Goal: Task Accomplishment & Management: Use online tool/utility

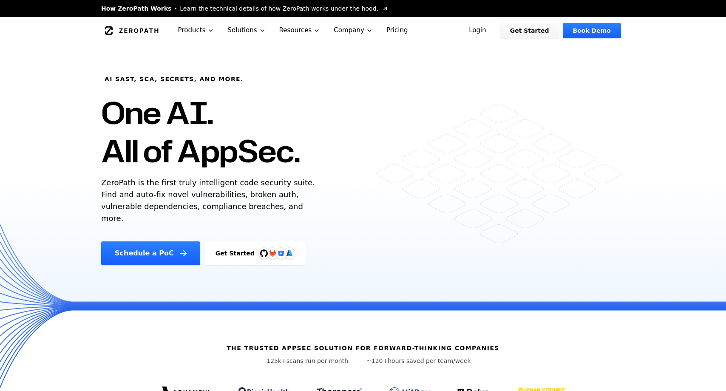
click at [541, 30] on link "Get Started" at bounding box center [530, 30] width 60 height 15
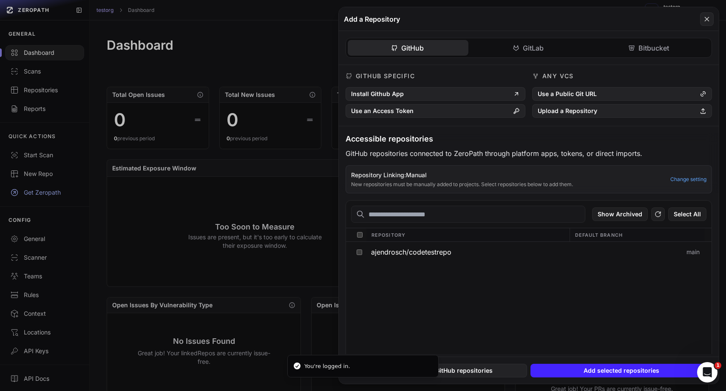
click at [261, 41] on button at bounding box center [363, 195] width 726 height 391
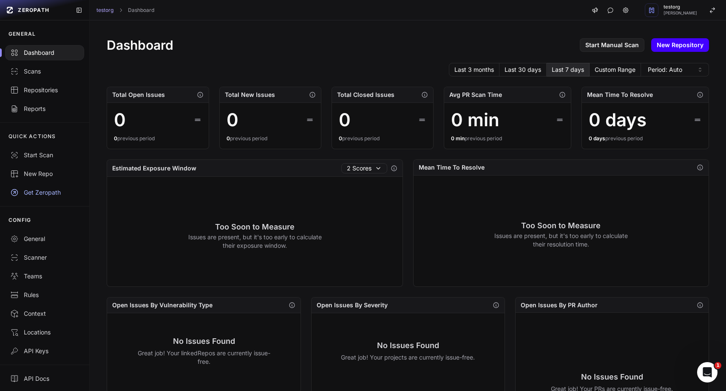
click at [690, 40] on link "New Repository" at bounding box center [680, 45] width 58 height 14
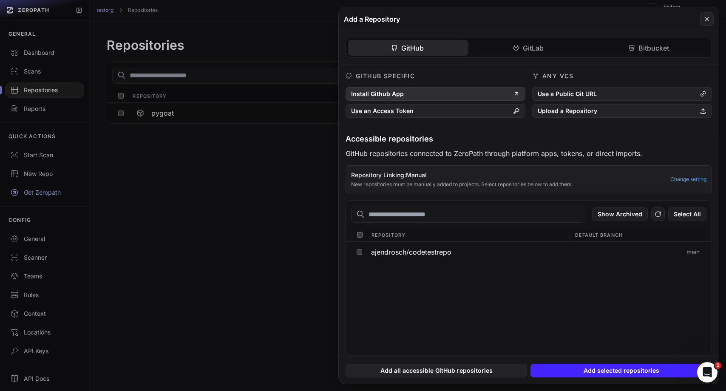
click at [456, 95] on button "Install Github App" at bounding box center [436, 94] width 180 height 14
click at [567, 95] on button "Use a Public Git URL" at bounding box center [622, 94] width 180 height 14
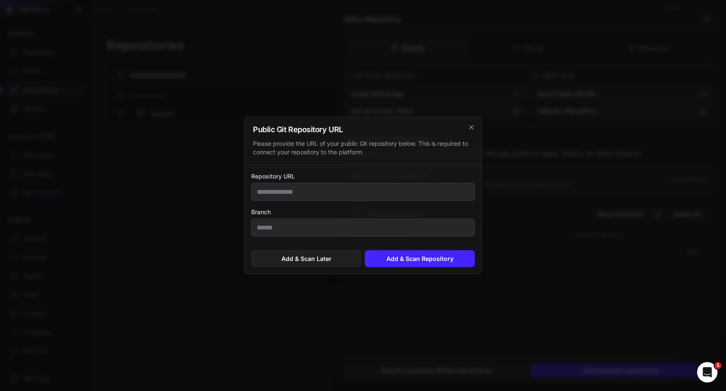
click at [310, 190] on input "Repository URL" at bounding box center [363, 192] width 224 height 18
type input "**********"
click at [401, 258] on button "Add & Scan Repository" at bounding box center [420, 258] width 110 height 17
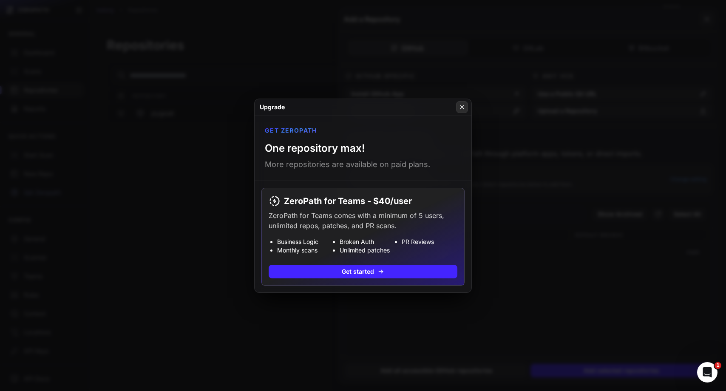
click at [462, 110] on icon at bounding box center [462, 107] width 6 height 7
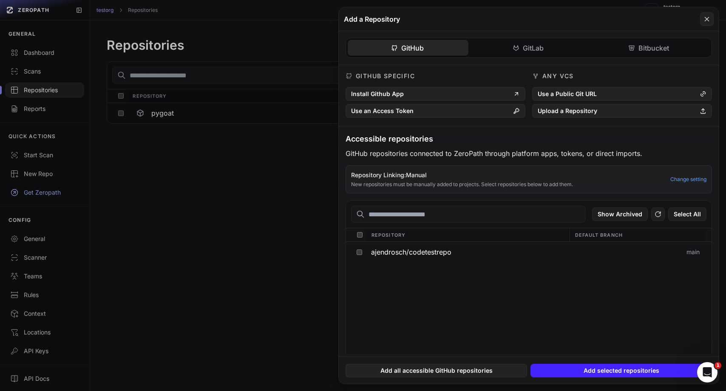
click at [202, 135] on button at bounding box center [363, 195] width 726 height 391
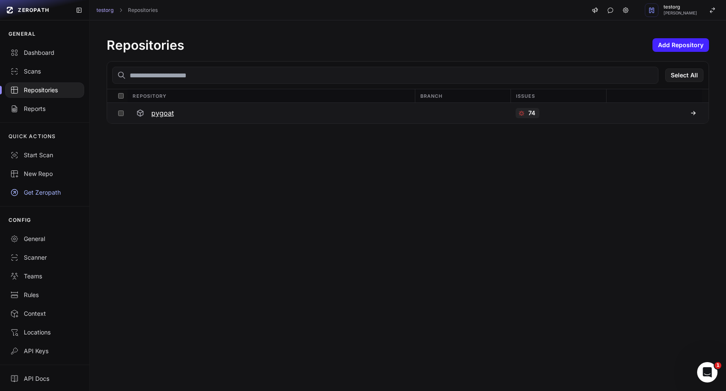
click at [171, 113] on h3 "pygoat" at bounding box center [162, 113] width 23 height 10
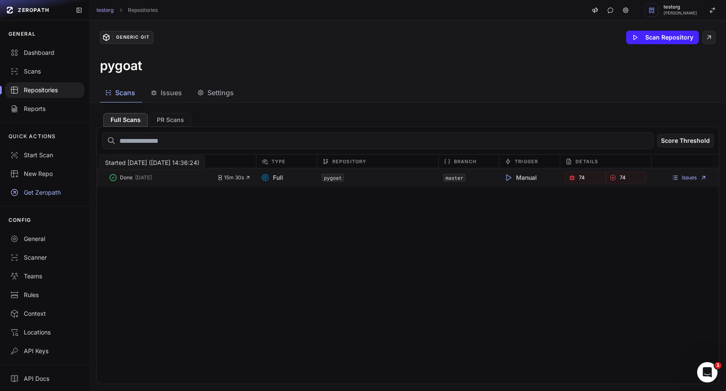
click at [126, 179] on span "Done" at bounding box center [126, 177] width 13 height 7
click at [117, 179] on icon "button" at bounding box center [113, 177] width 9 height 9
click at [697, 180] on link "Issues" at bounding box center [689, 177] width 35 height 7
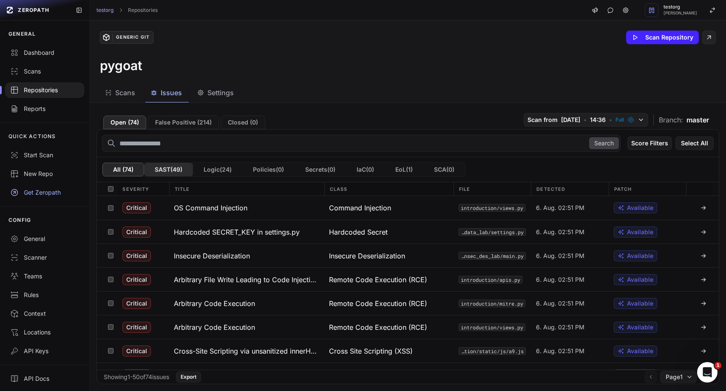
click at [183, 169] on button "SAST ( 49 )" at bounding box center [168, 170] width 49 height 14
click at [223, 175] on button "Logic ( 24 )" at bounding box center [217, 170] width 49 height 14
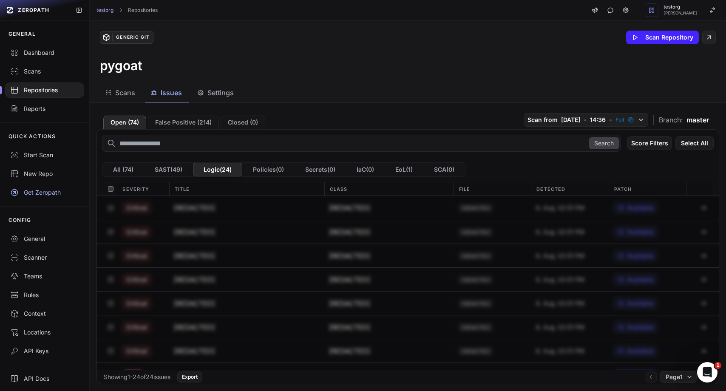
click at [581, 86] on div "Scans Issues Settings" at bounding box center [398, 92] width 616 height 19
